Goal: Complete application form

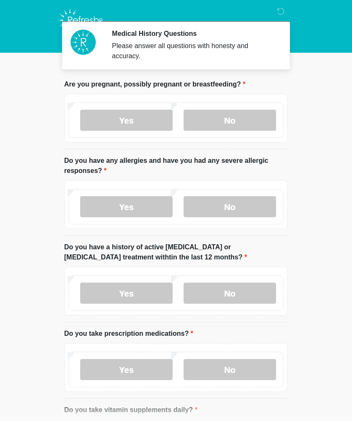
click at [244, 207] on label "No" at bounding box center [229, 206] width 92 height 21
click at [254, 290] on label "No" at bounding box center [229, 292] width 92 height 21
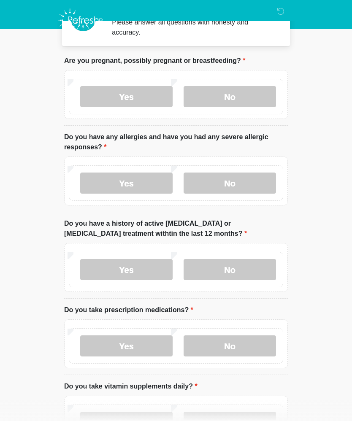
scroll to position [24, 0]
click at [148, 337] on label "Yes" at bounding box center [126, 345] width 92 height 21
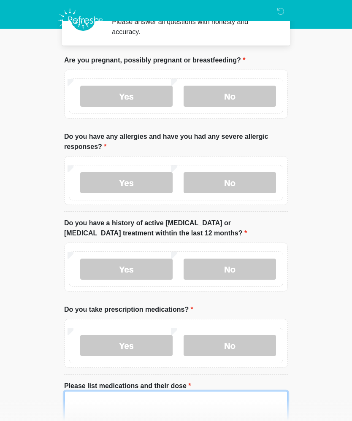
click at [131, 402] on textarea "Please list medications and their dose" at bounding box center [175, 409] width 223 height 36
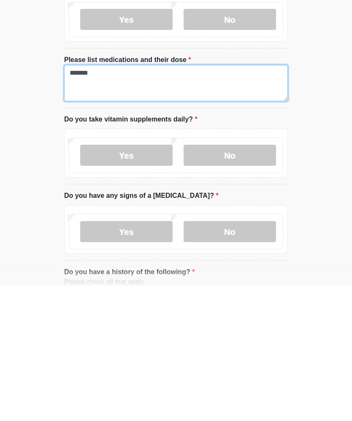
scroll to position [216, 0]
type textarea "*******"
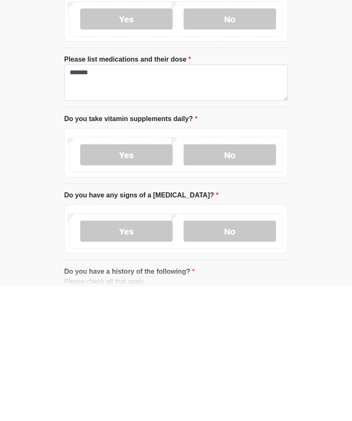
click at [259, 279] on label "No" at bounding box center [229, 289] width 92 height 21
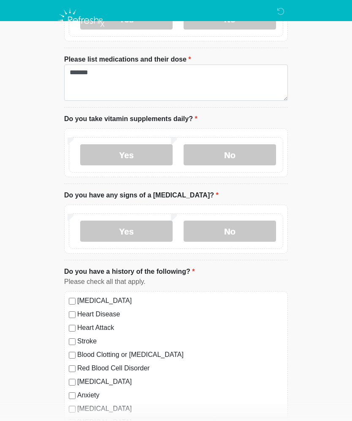
click at [139, 162] on label "Yes" at bounding box center [126, 154] width 92 height 21
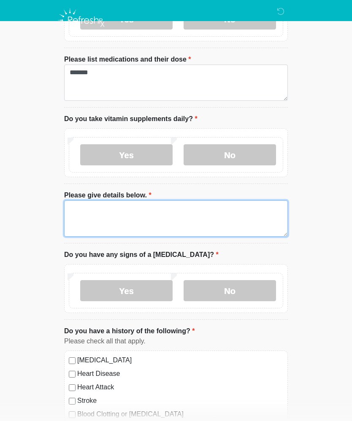
click at [135, 217] on textarea "Please give details below." at bounding box center [175, 218] width 223 height 36
type textarea "***"
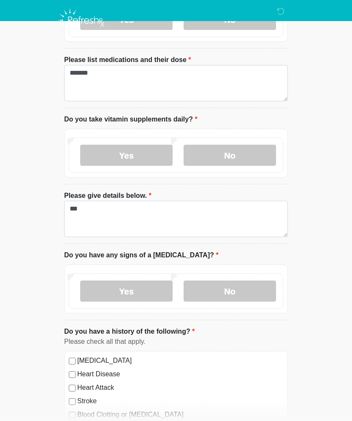
click at [236, 289] on label "No" at bounding box center [229, 290] width 92 height 21
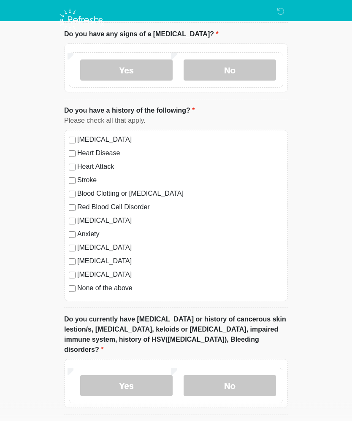
scroll to position [571, 0]
click at [253, 374] on label "No" at bounding box center [229, 384] width 92 height 21
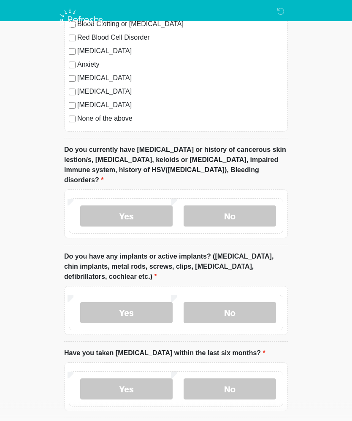
scroll to position [764, 0]
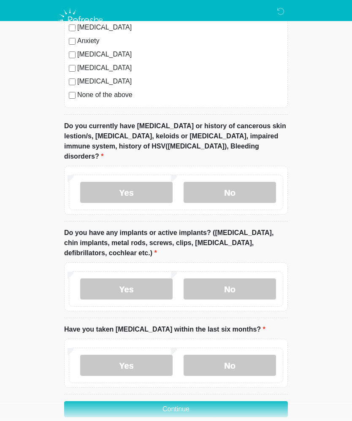
click at [254, 278] on label "No" at bounding box center [229, 288] width 92 height 21
click at [256, 355] on label "No" at bounding box center [229, 365] width 92 height 21
click at [262, 401] on button "Continue" at bounding box center [175, 409] width 223 height 16
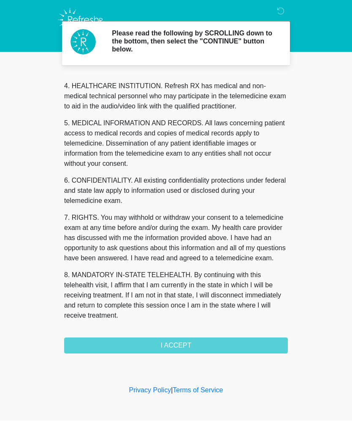
scroll to position [237, 0]
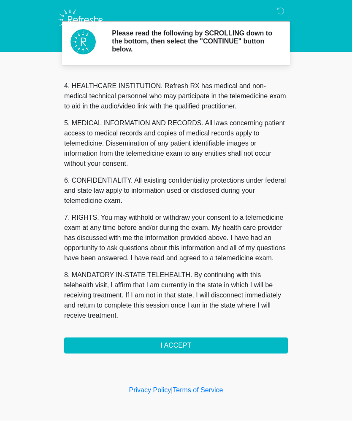
click at [216, 339] on button "I ACCEPT" at bounding box center [175, 346] width 223 height 16
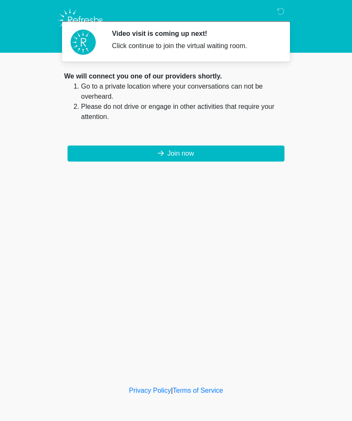
click at [190, 156] on button "Join now" at bounding box center [175, 153] width 217 height 16
